Goal: Transaction & Acquisition: Purchase product/service

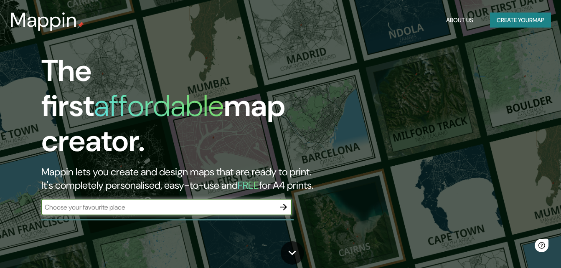
click at [206, 202] on input "text" at bounding box center [158, 207] width 234 height 10
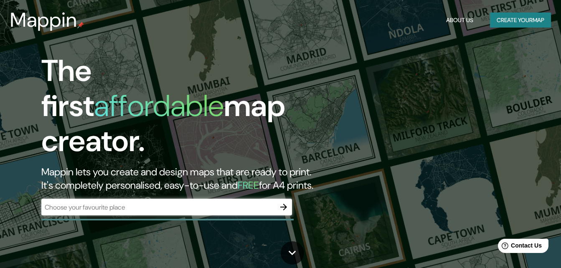
click at [171, 199] on div "​" at bounding box center [166, 207] width 250 height 17
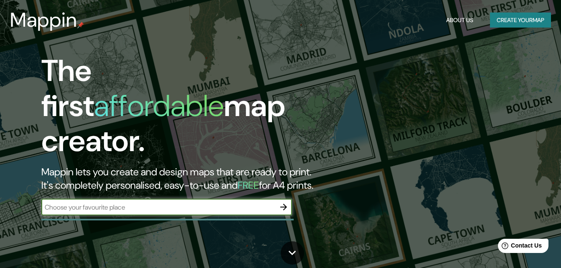
paste input "Escuela Primaria Profesor [PERSON_NAME] a La Normal"
type input "Escuela Primaria Profesor [PERSON_NAME] a La Normal"
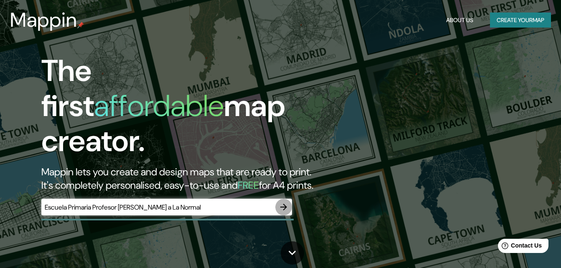
click at [287, 202] on icon "button" at bounding box center [283, 207] width 10 height 10
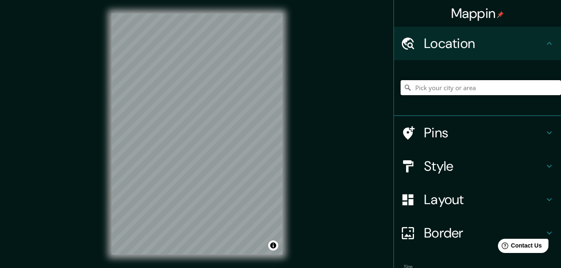
click at [423, 90] on input "Pick your city or area" at bounding box center [480, 87] width 160 height 15
click at [450, 51] on h4 "Location" at bounding box center [484, 43] width 120 height 17
click at [439, 85] on input "Pick your city or area" at bounding box center [480, 87] width 160 height 15
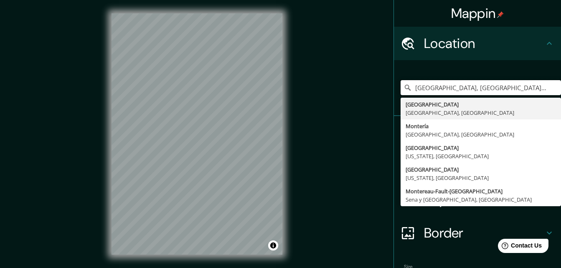
paste input "Escuela Primaria Profesor [PERSON_NAME] a La Normal"
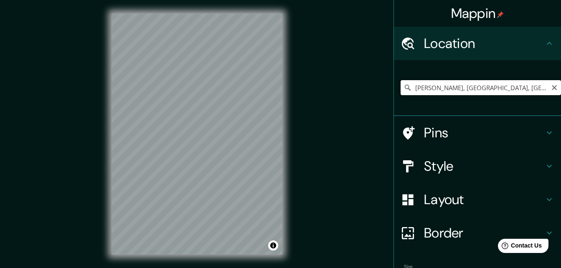
drag, startPoint x: 506, startPoint y: 85, endPoint x: 393, endPoint y: 89, distance: 112.8
click at [394, 89] on div "[PERSON_NAME], [GEOGRAPHIC_DATA], [GEOGRAPHIC_DATA] [PERSON_NAME] [GEOGRAPHIC_D…" at bounding box center [477, 88] width 167 height 56
paste input "Escuela Primaria Profesor [PERSON_NAME] a La Normal"
type input "A, Sepone, [GEOGRAPHIC_DATA], [GEOGRAPHIC_DATA]"
click at [551, 86] on icon "Clear" at bounding box center [553, 87] width 5 height 5
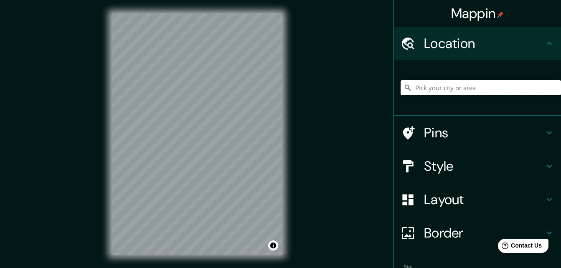
paste input "[STREET_ADDRESS]"
click at [515, 91] on input "[STREET_ADDRESS]" at bounding box center [480, 87] width 160 height 15
type input "[GEOGRAPHIC_DATA], [GEOGRAPHIC_DATA], [GEOGRAPHIC_DATA]"
